Goal: Information Seeking & Learning: Learn about a topic

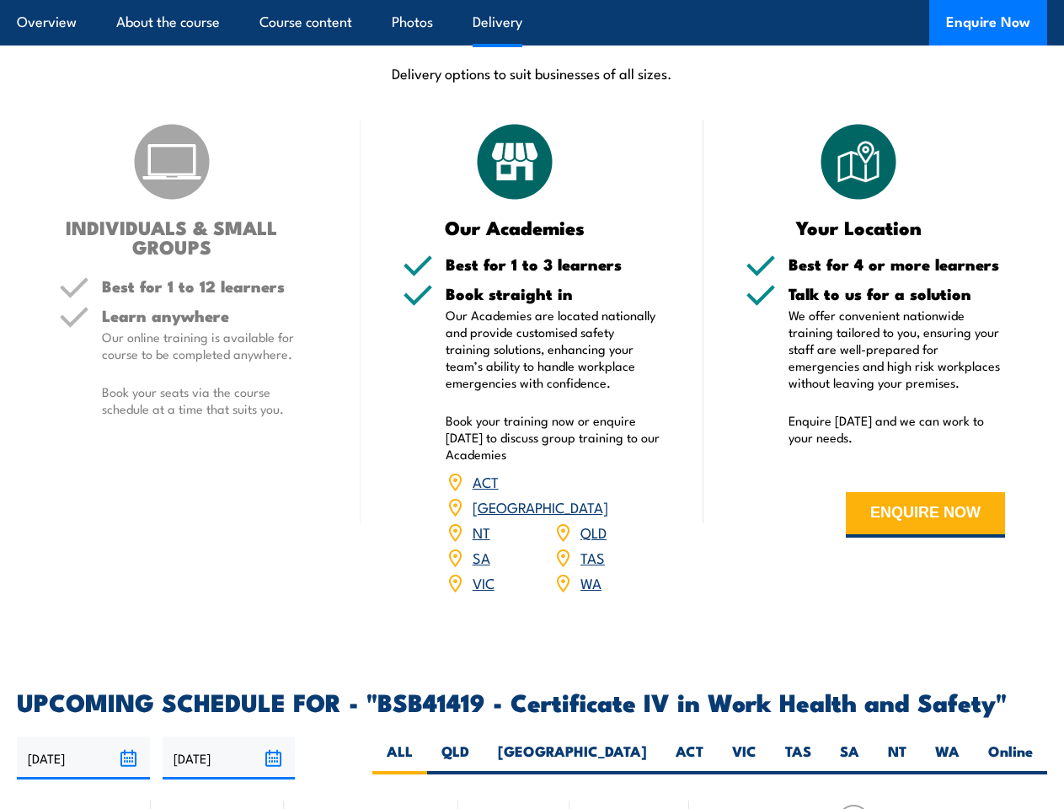
scroll to position [4798, 0]
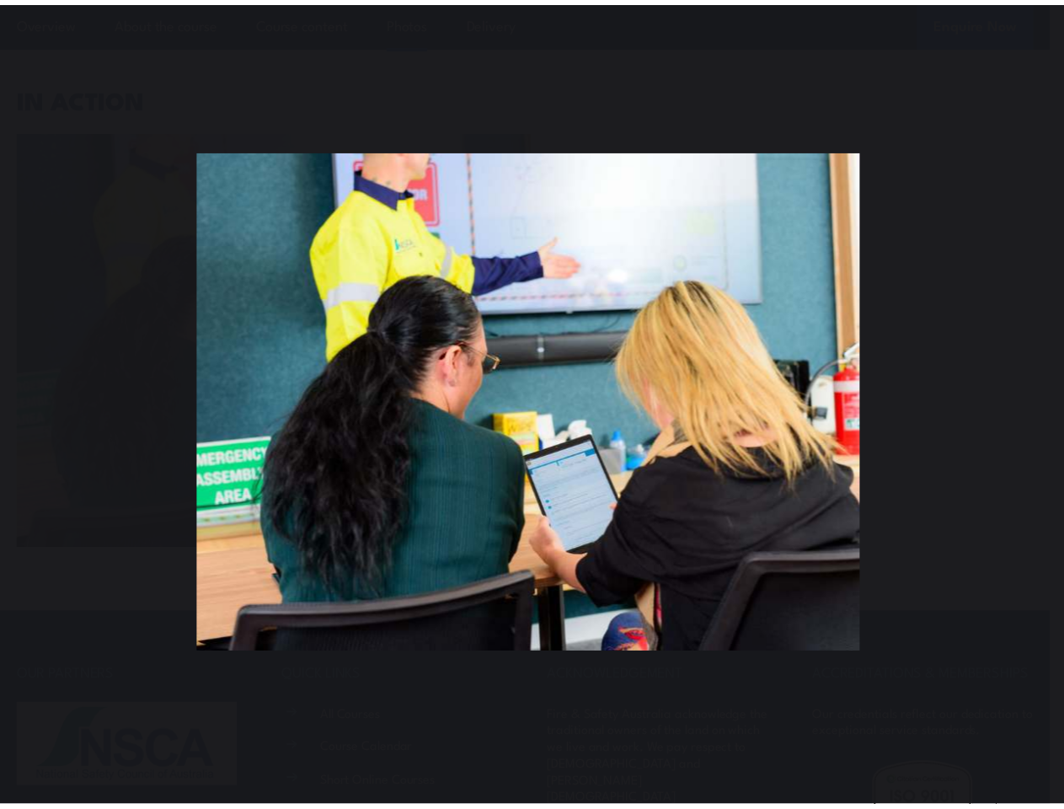
scroll to position [6996, 0]
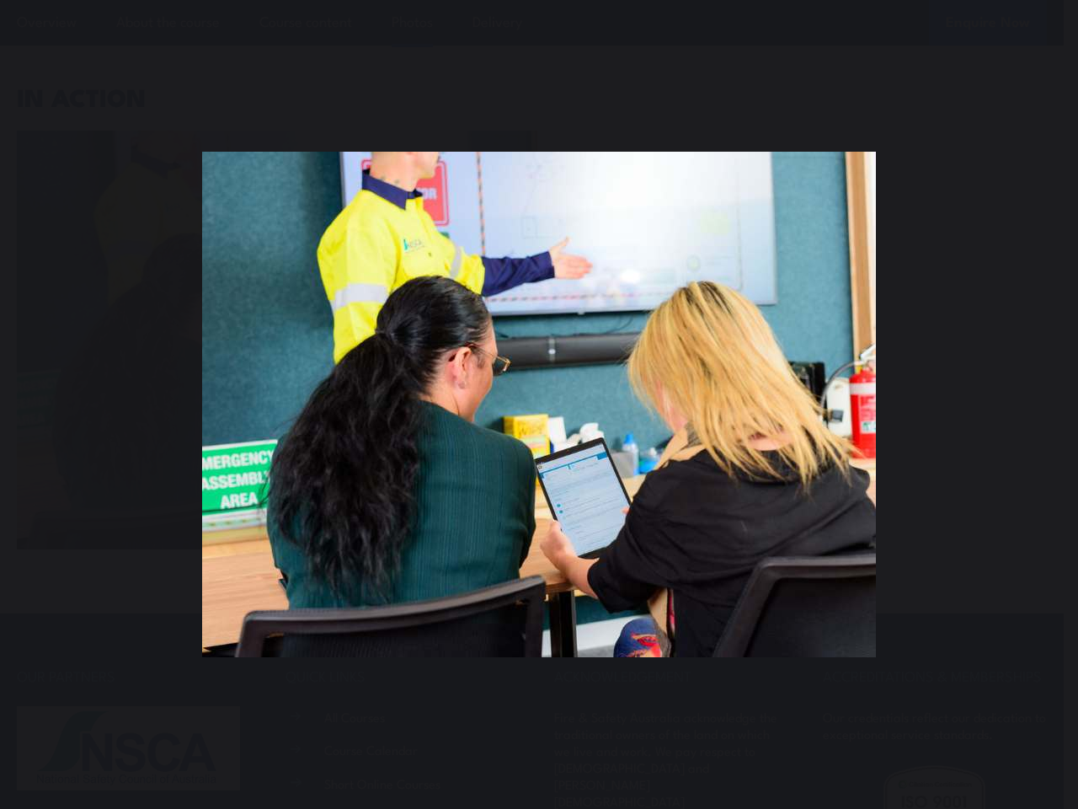
click at [532, 0] on div "You can close this modal content with the ESC key" at bounding box center [539, 404] width 1078 height 809
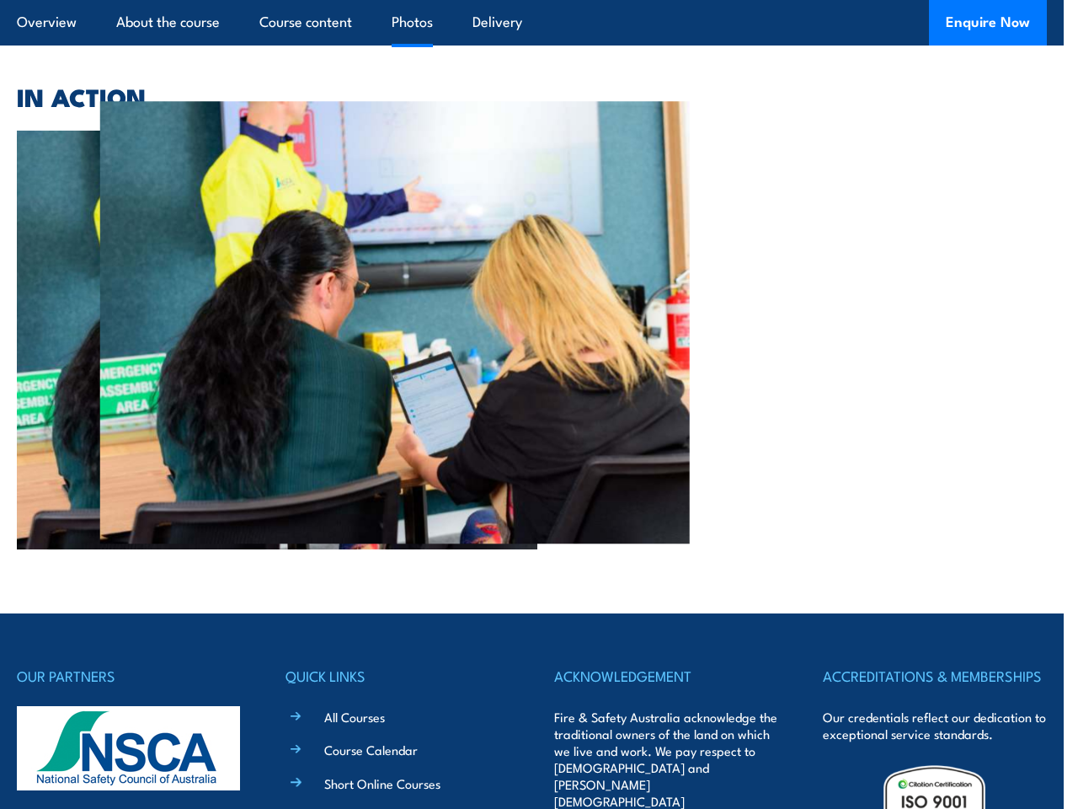
click at [539, 404] on div at bounding box center [532, 340] width 1030 height 419
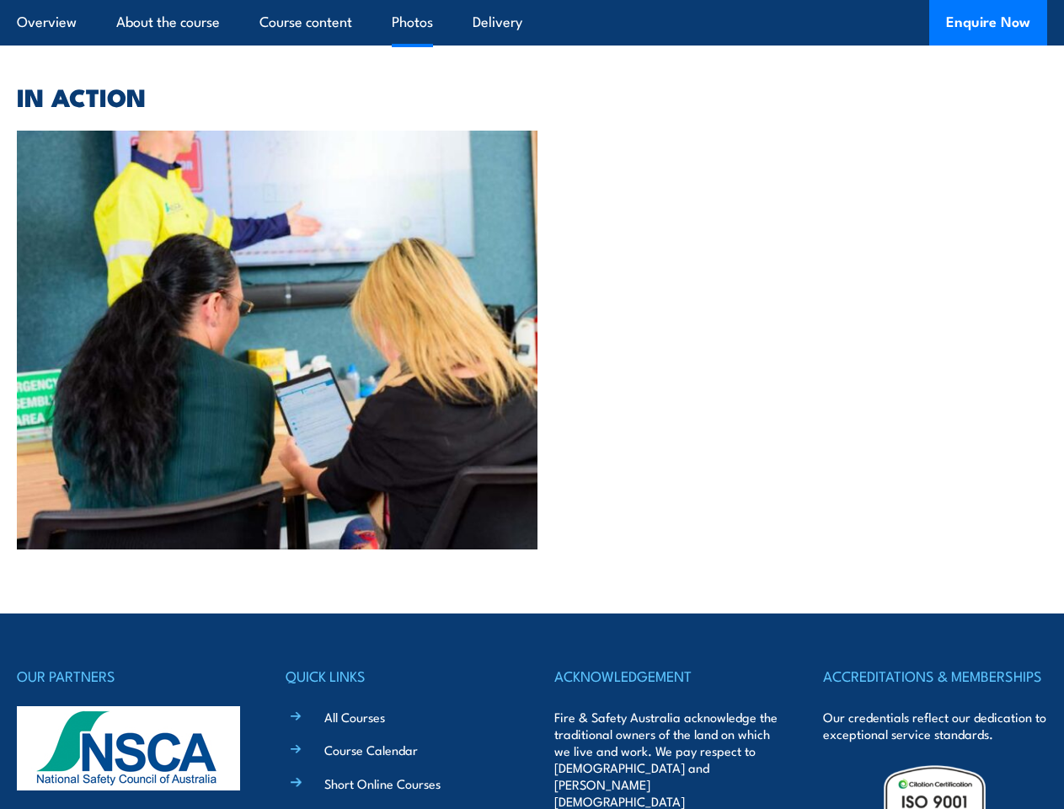
click at [539, 404] on div at bounding box center [532, 340] width 1030 height 419
